Goal: Task Accomplishment & Management: Manage account settings

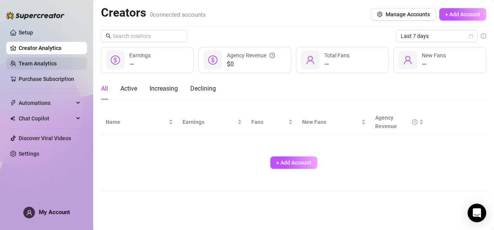
click at [51, 62] on link "Team Analytics" at bounding box center [38, 64] width 38 height 6
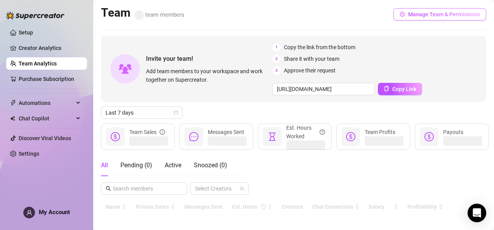
click at [423, 17] on button "Manage Team & Permissions" at bounding box center [439, 14] width 93 height 12
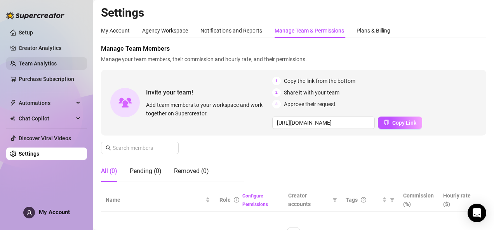
click at [57, 65] on link "Team Analytics" at bounding box center [38, 64] width 38 height 6
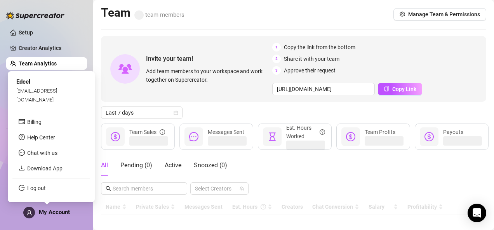
click at [57, 217] on div "My Account" at bounding box center [46, 213] width 47 height 12
click at [61, 210] on span "My Account" at bounding box center [54, 212] width 31 height 7
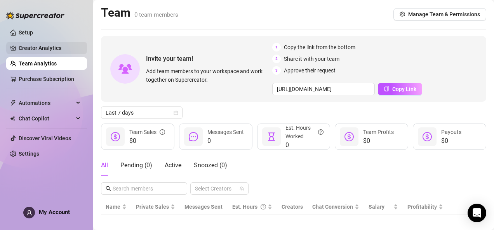
click at [34, 44] on link "Creator Analytics" at bounding box center [50, 48] width 62 height 12
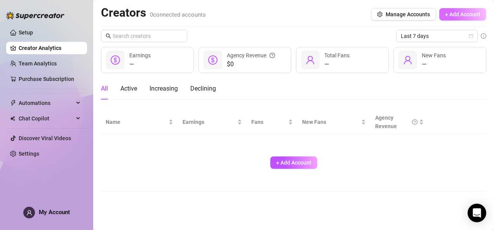
click at [463, 17] on span "+ Add Account" at bounding box center [462, 14] width 35 height 6
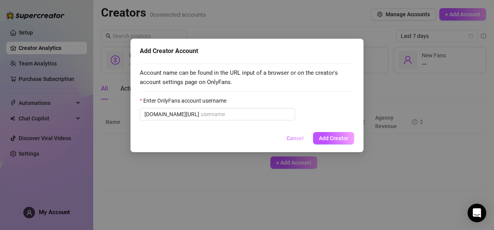
click at [293, 140] on span "Cancel" at bounding box center [294, 138] width 17 height 6
